Goal: Navigation & Orientation: Go to known website

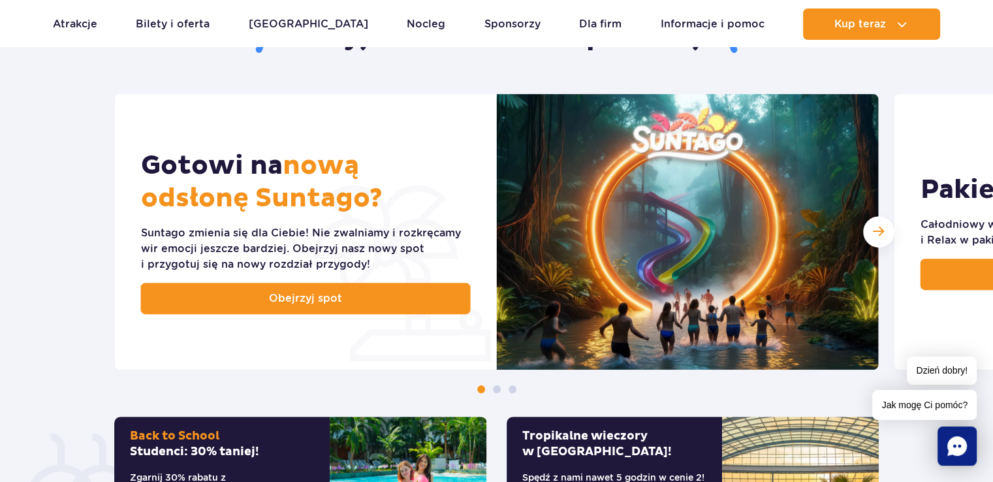
scroll to position [588, 0]
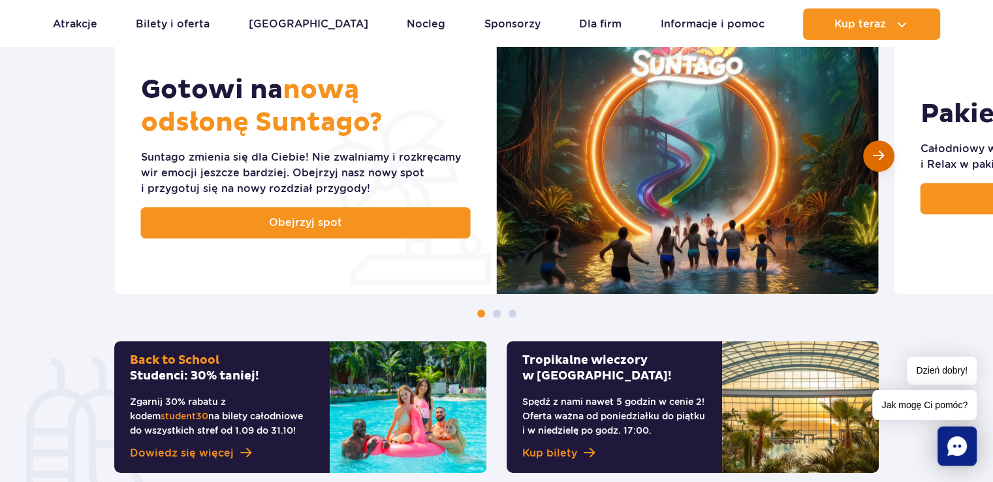
click at [886, 160] on div "Następny slajd" at bounding box center [878, 155] width 31 height 31
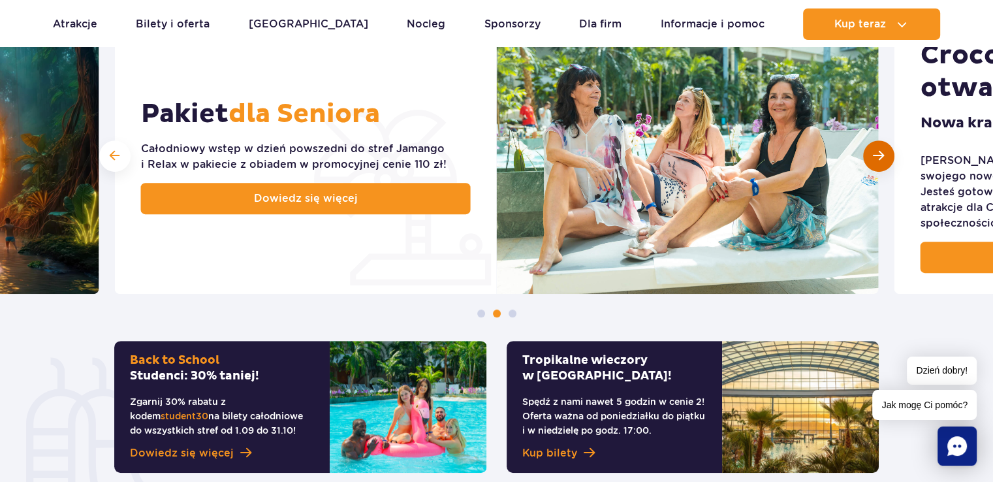
click at [880, 160] on span "Następny slajd" at bounding box center [878, 156] width 11 height 12
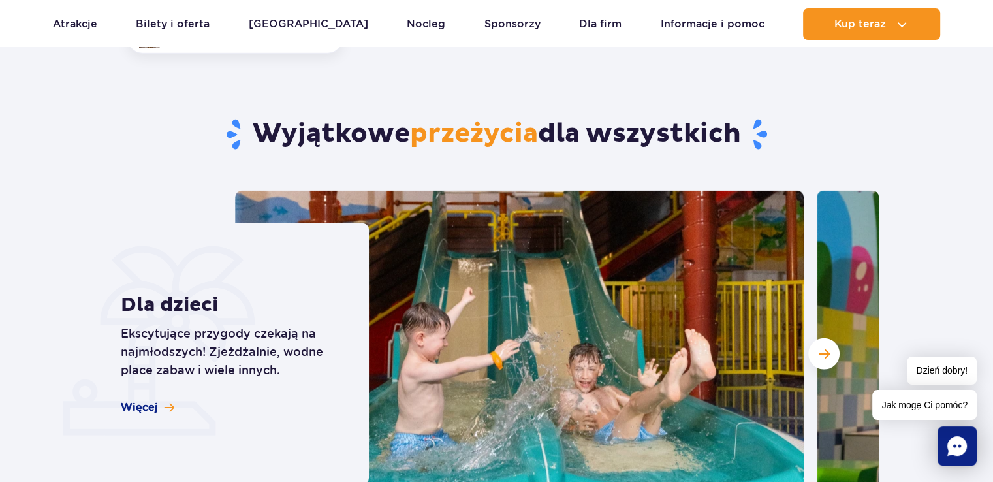
scroll to position [3461, 0]
